Goal: Information Seeking & Learning: Learn about a topic

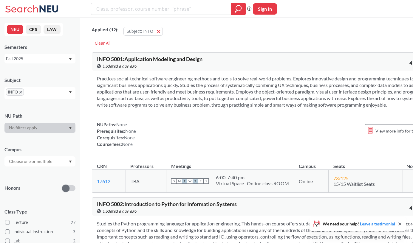
scroll to position [58, 0]
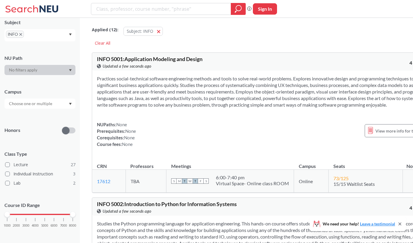
click at [54, 34] on div "INFO" at bounding box center [39, 35] width 71 height 12
click at [45, 32] on div "INFO" at bounding box center [39, 35] width 71 height 12
click at [49, 35] on div "INFO" at bounding box center [39, 35] width 71 height 12
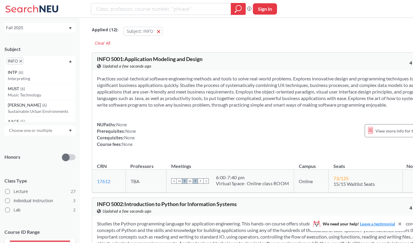
scroll to position [1792, 0]
click at [19, 58] on span "INFO" at bounding box center [15, 60] width 18 height 7
click at [22, 61] on span "INFO" at bounding box center [15, 60] width 18 height 7
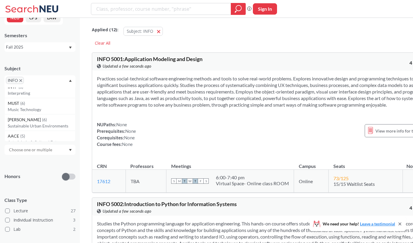
scroll to position [0, 0]
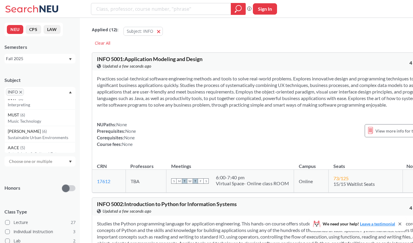
click at [46, 195] on div "Honors" at bounding box center [39, 184] width 71 height 21
click at [20, 91] on icon "X to remove pill" at bounding box center [20, 92] width 3 height 3
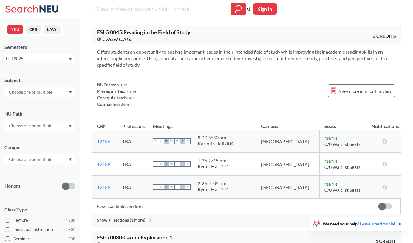
click at [52, 94] on input "text" at bounding box center [31, 91] width 50 height 7
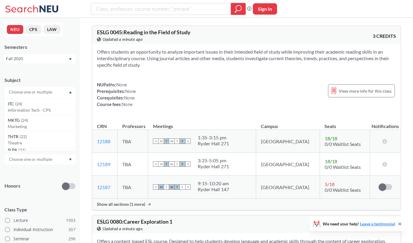
scroll to position [631, 0]
click at [43, 91] on input "text" at bounding box center [31, 91] width 50 height 7
type input "cs"
click at [40, 136] on div "CSYE ( 13 )" at bounding box center [41, 135] width 67 height 7
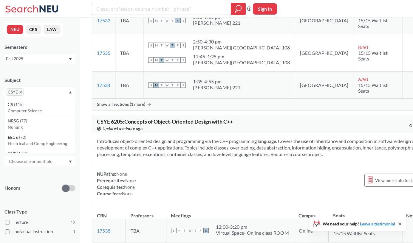
scroll to position [160, 0]
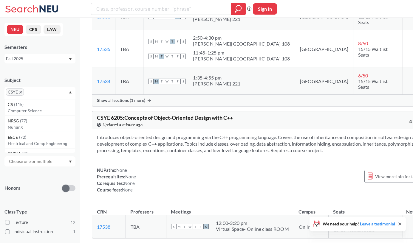
click at [144, 98] on span "Show all sections (1 more)" at bounding box center [121, 100] width 48 height 5
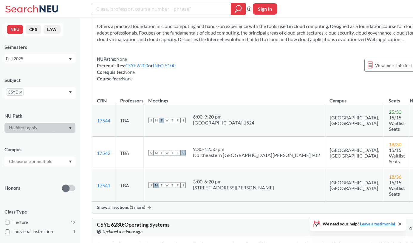
scroll to position [606, 0]
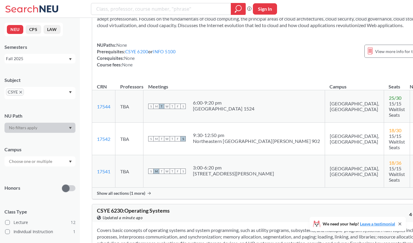
click at [140, 191] on span "Show all sections (1 more)" at bounding box center [121, 193] width 48 height 5
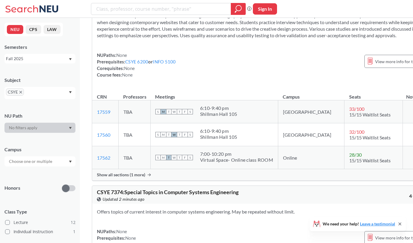
scroll to position [1634, 0]
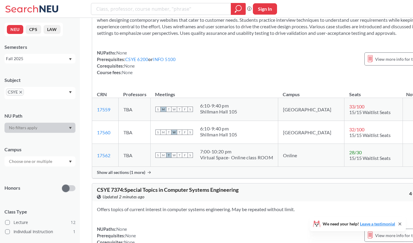
click at [135, 170] on span "Show all sections (1 more)" at bounding box center [121, 172] width 48 height 5
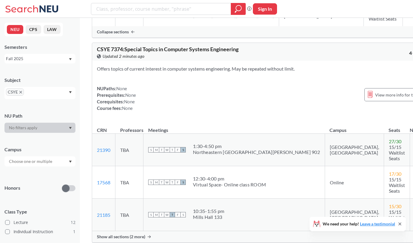
scroll to position [1817, 0]
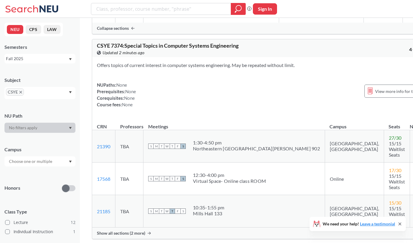
click at [139, 231] on span "Show all sections (2 more)" at bounding box center [121, 233] width 48 height 5
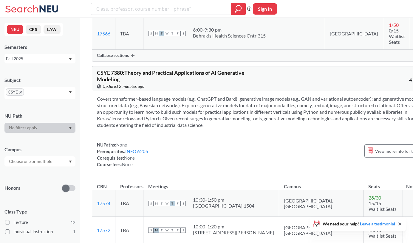
scroll to position [2063, 0]
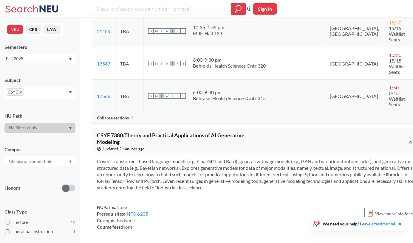
scroll to position [2002, 0]
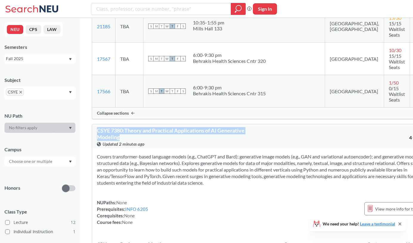
drag, startPoint x: 97, startPoint y: 30, endPoint x: 153, endPoint y: 36, distance: 55.8
click at [153, 128] on div "CSYE 7380 : Theory and Practical Applications of AI Generative Modeling View th…" at bounding box center [181, 138] width 168 height 20
copy span "CSYE 7380 : Theory and Practical Applications of AI Generative Modeling"
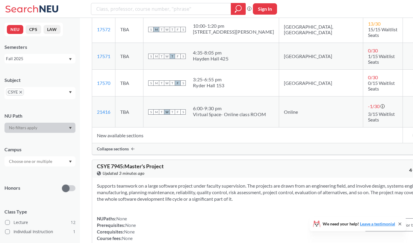
scroll to position [2263, 0]
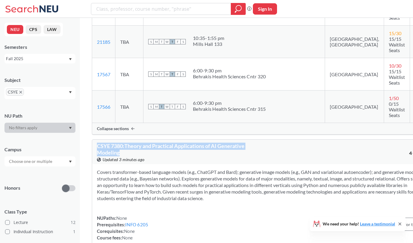
click at [214, 164] on div "Covers transformer-based language models (e.g., ChatGPT and Bard); generative i…" at bounding box center [264, 207] width 345 height 86
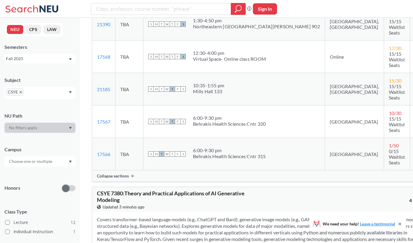
scroll to position [1928, 0]
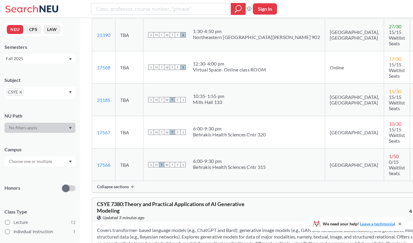
click at [65, 94] on div "CSYE" at bounding box center [39, 93] width 71 height 12
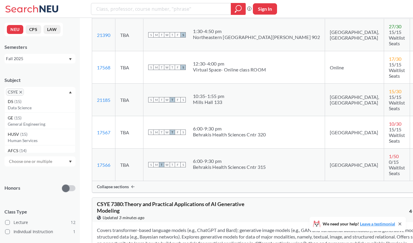
scroll to position [901, 0]
click at [43, 90] on div "CSYE" at bounding box center [39, 93] width 71 height 12
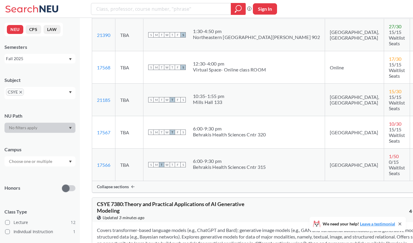
click at [21, 91] on icon "X to remove pill" at bounding box center [20, 92] width 3 height 3
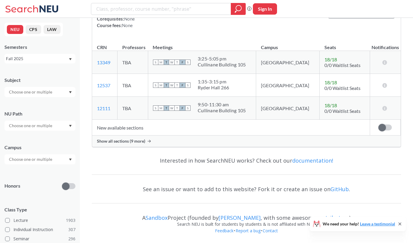
click at [25, 94] on input "text" at bounding box center [31, 91] width 50 height 7
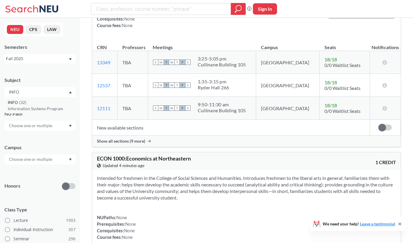
type input "INFO"
click at [32, 105] on div "INFO ( 32 )" at bounding box center [41, 102] width 67 height 7
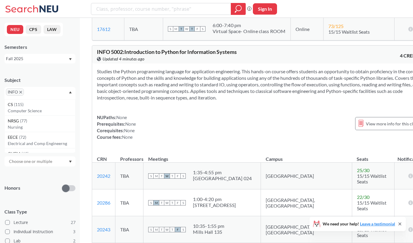
scroll to position [193, 0]
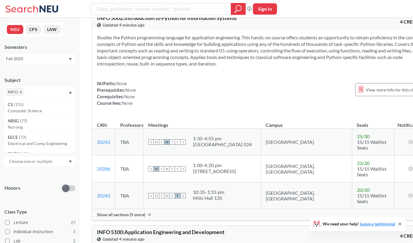
click at [144, 212] on span "Show all sections (5 more)" at bounding box center [121, 214] width 48 height 5
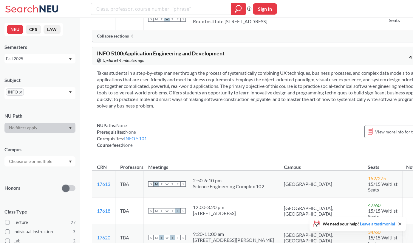
scroll to position [550, 0]
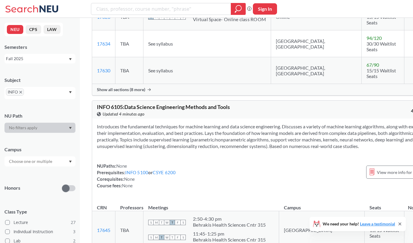
scroll to position [1186, 0]
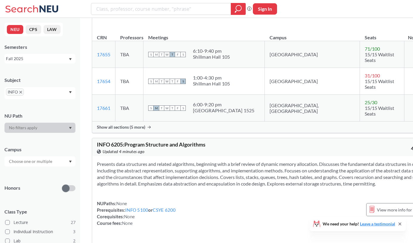
scroll to position [2038, 0]
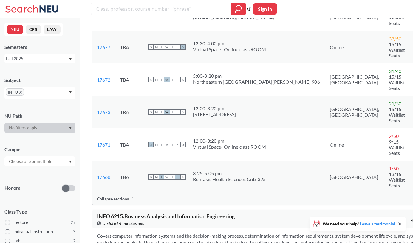
scroll to position [2325, 0]
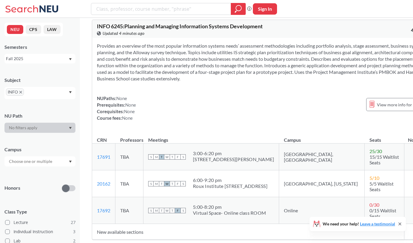
scroll to position [2858, 0]
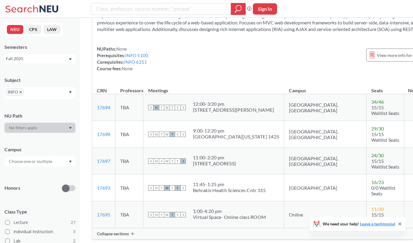
scroll to position [3114, 0]
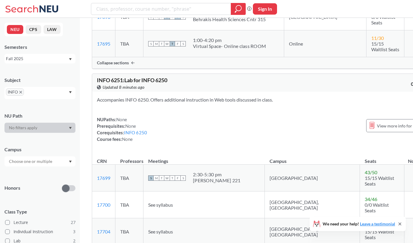
scroll to position [3330, 0]
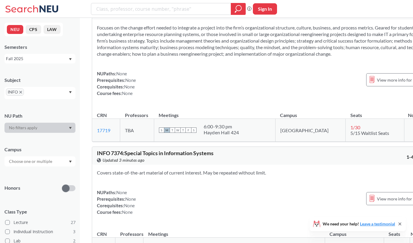
scroll to position [4893, 0]
drag, startPoint x: 97, startPoint y: 36, endPoint x: 141, endPoint y: 44, distance: 44.6
copy span "INFO 7375 : Special Topics in Artificial Intelligence Engineering and Applicati…"
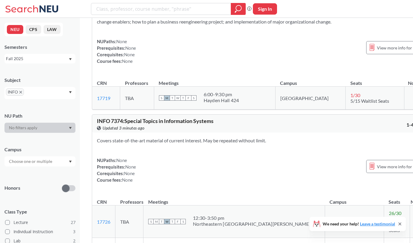
scroll to position [4926, 0]
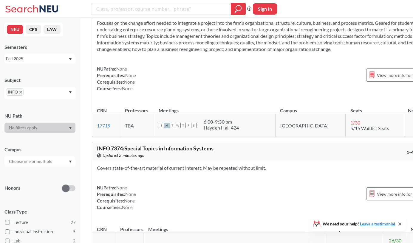
scroll to position [4901, 0]
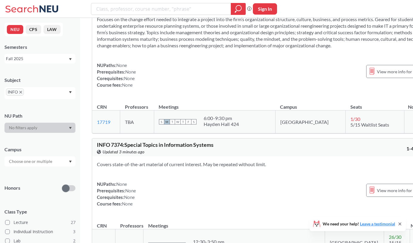
drag, startPoint x: 97, startPoint y: 29, endPoint x: 137, endPoint y: 33, distance: 40.4
copy span "INFO 7375 : Spec"
